Goal: Task Accomplishment & Management: Manage account settings

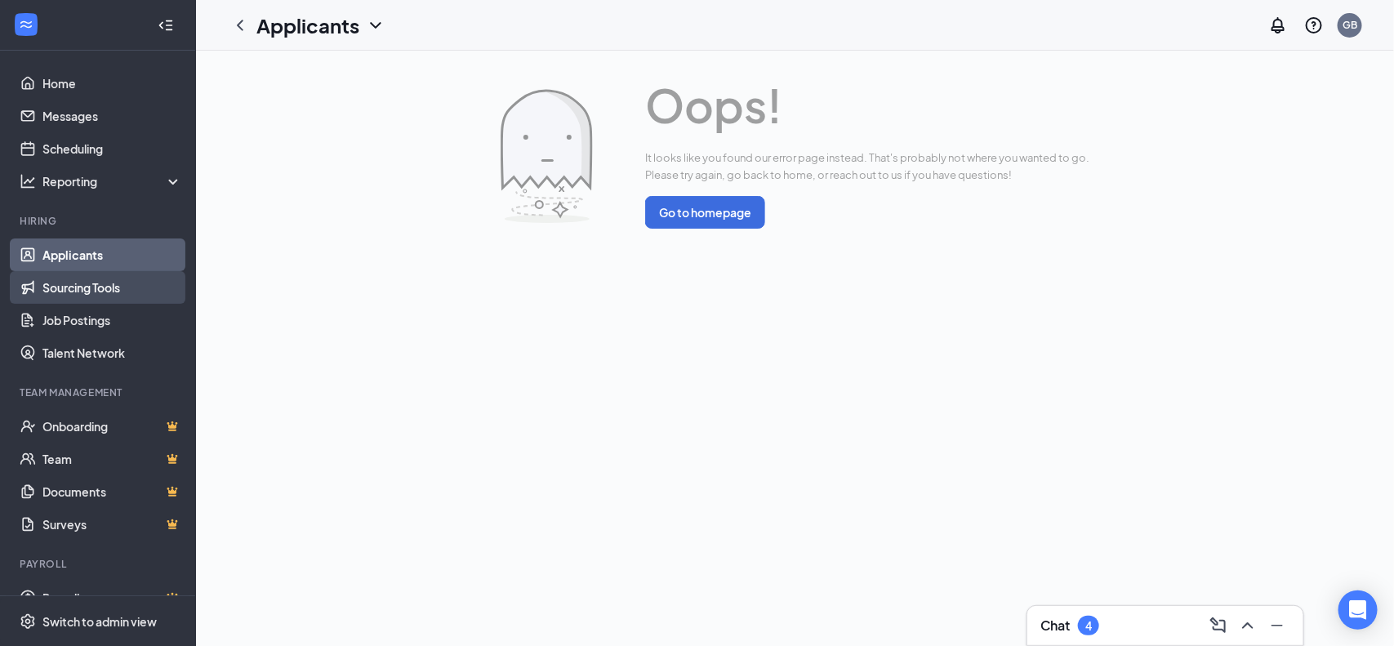
click at [55, 278] on link "Sourcing Tools" at bounding box center [112, 287] width 140 height 33
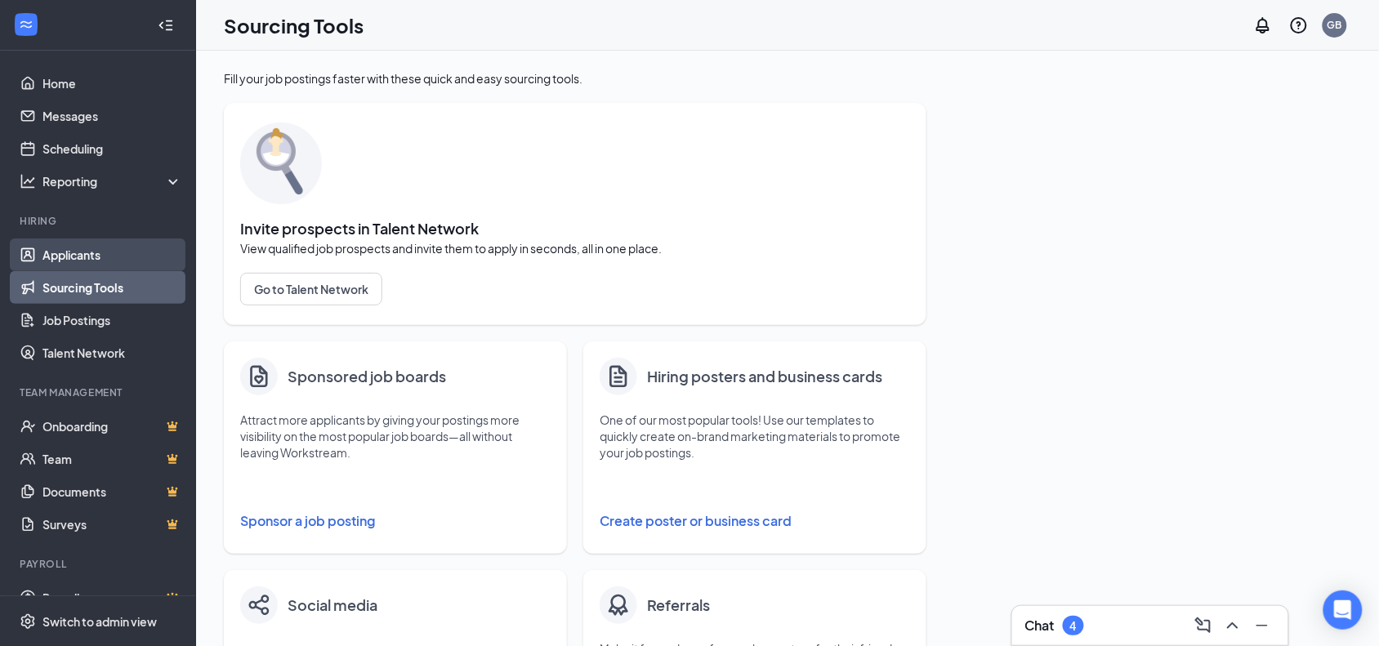
click at [60, 254] on link "Applicants" at bounding box center [112, 254] width 140 height 33
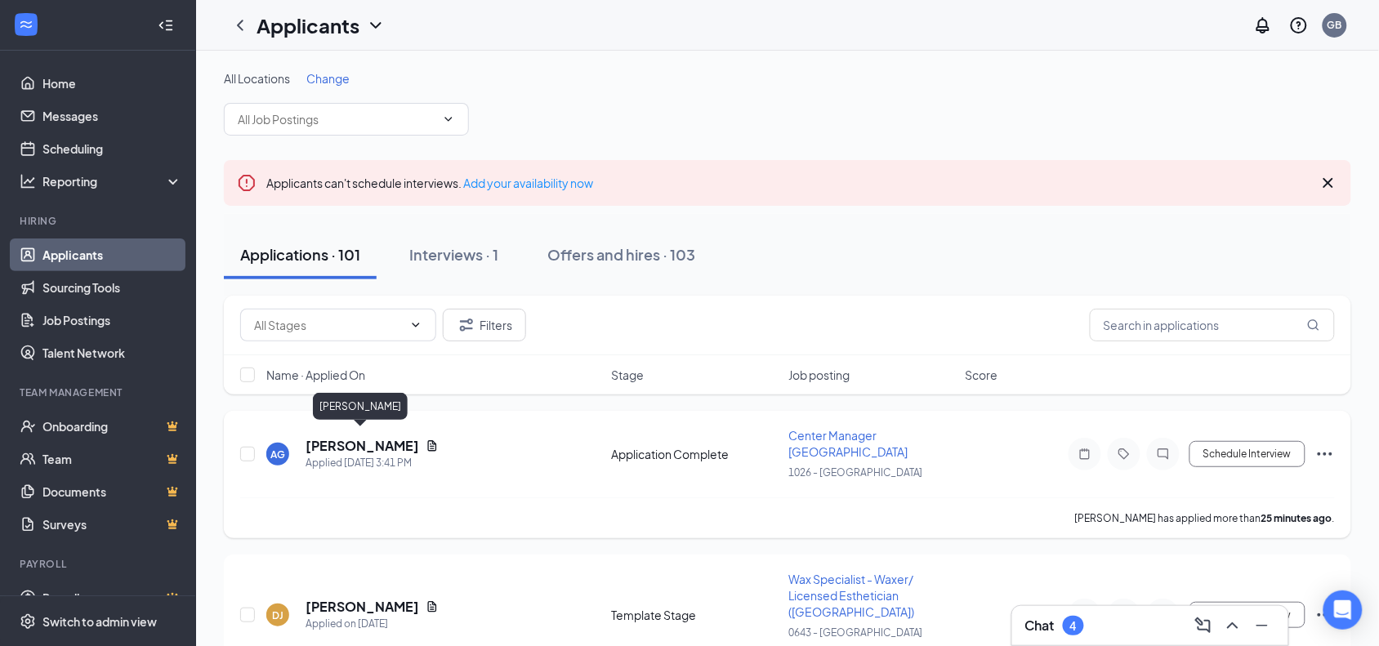
click at [352, 441] on h5 "[PERSON_NAME]" at bounding box center [362, 446] width 114 height 18
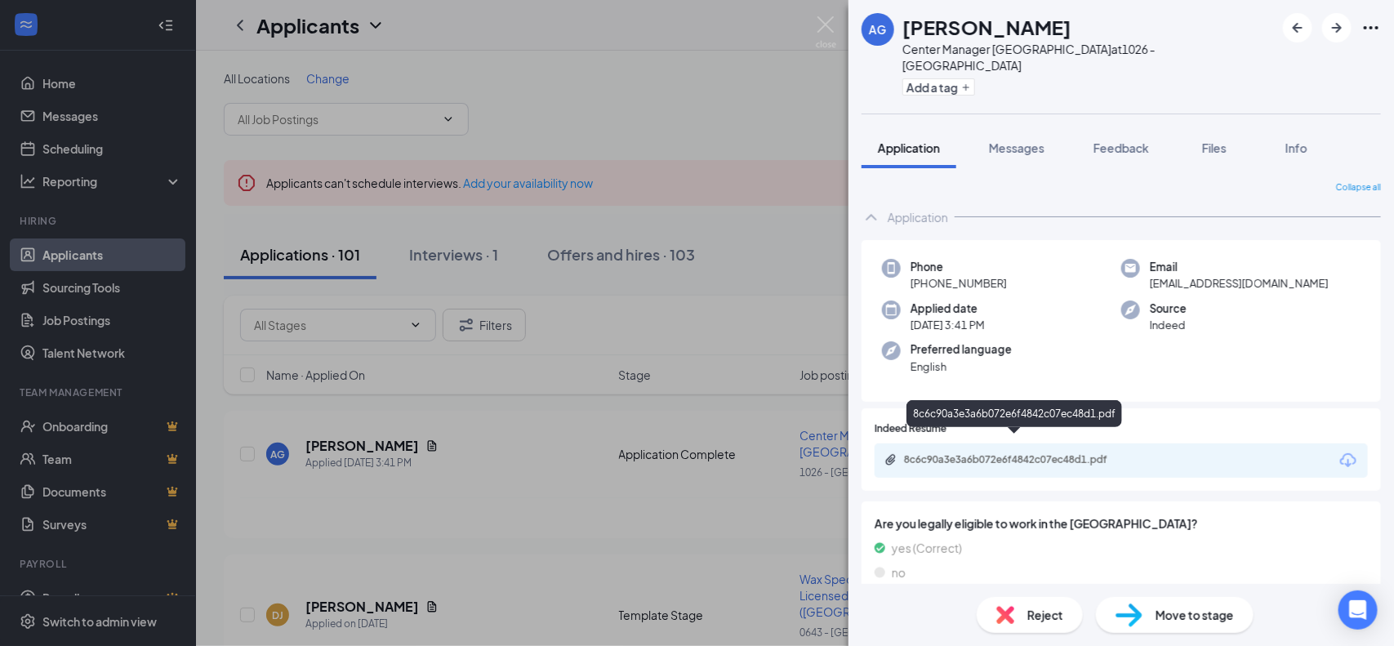
click at [938, 453] on div "8c6c90a3e3a6b072e6f4842c07ec48d1.pdf" at bounding box center [1018, 459] width 229 height 13
click at [822, 27] on img at bounding box center [826, 32] width 20 height 32
